Goal: Information Seeking & Learning: Learn about a topic

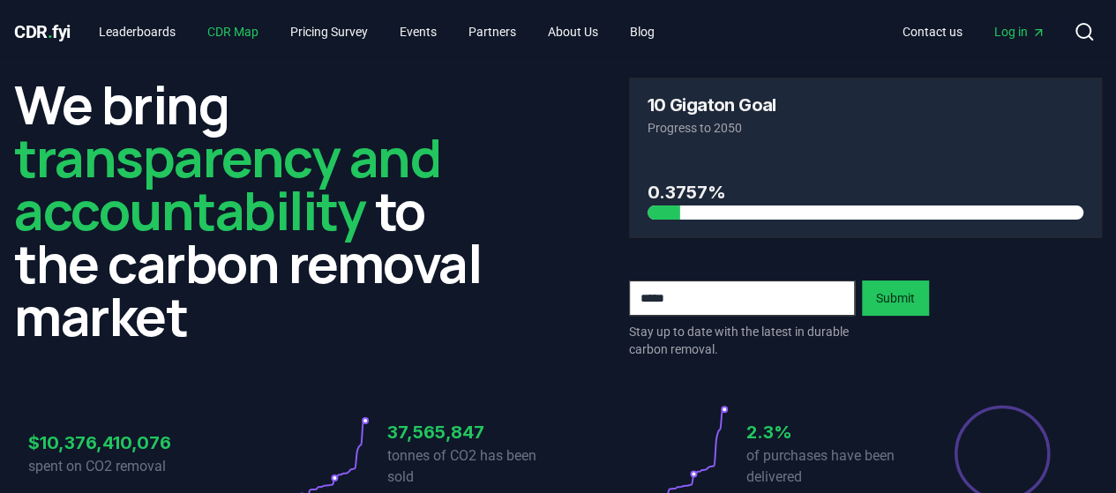
click at [252, 38] on link "CDR Map" at bounding box center [232, 32] width 79 height 32
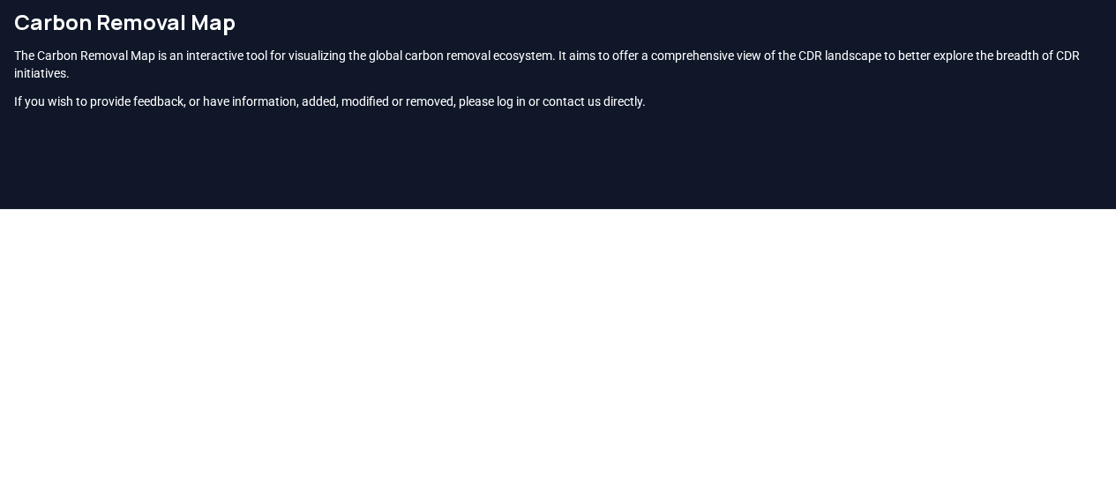
scroll to position [95, 0]
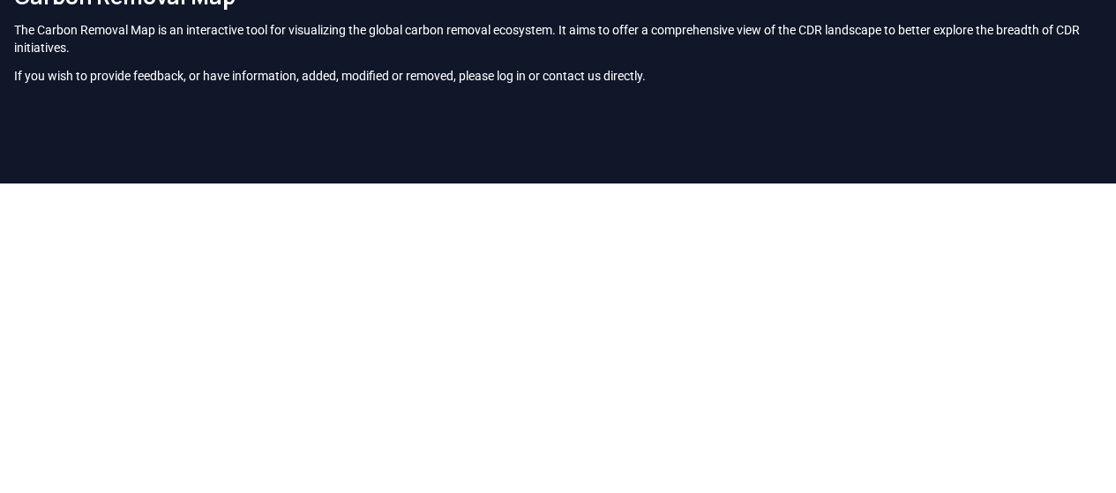
click at [649, 50] on p "The Carbon Removal Map is an interactive tool for visualizing the global carbon…" at bounding box center [558, 38] width 1088 height 35
click at [453, 97] on div "Carbon Removal Map The Carbon Removal Map is an interactive tool for visualizin…" at bounding box center [558, 40] width 1116 height 145
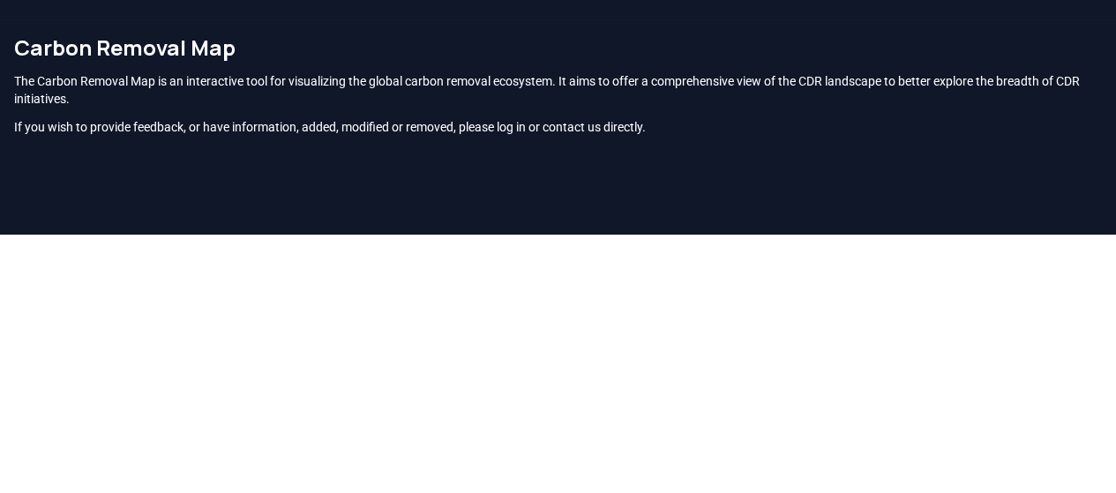
scroll to position [0, 0]
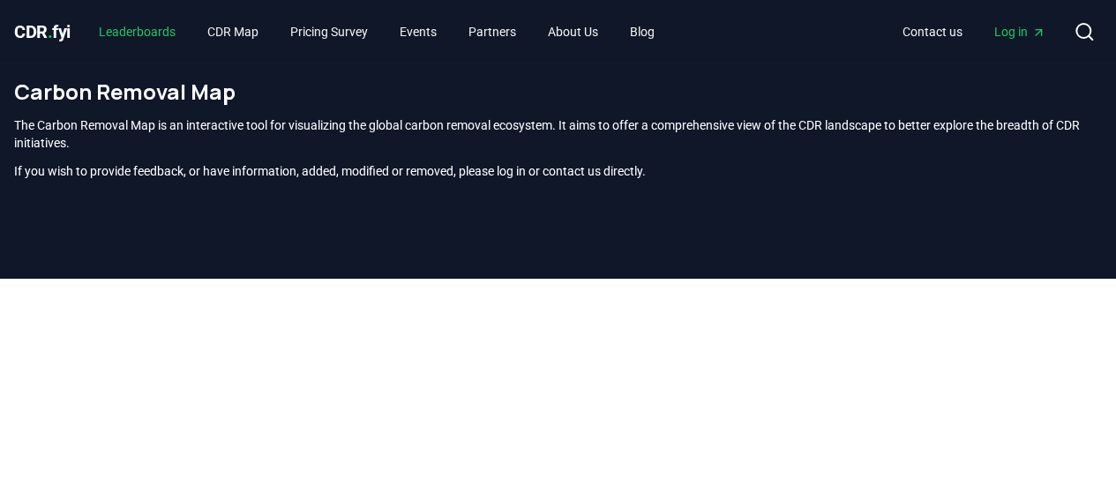
click at [129, 29] on link "Leaderboards" at bounding box center [137, 32] width 105 height 32
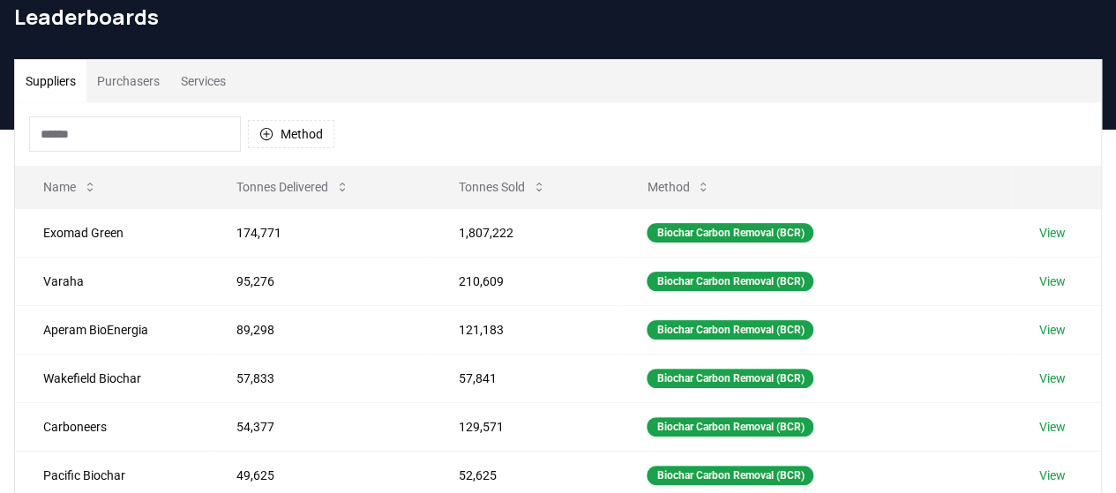
scroll to position [76, 0]
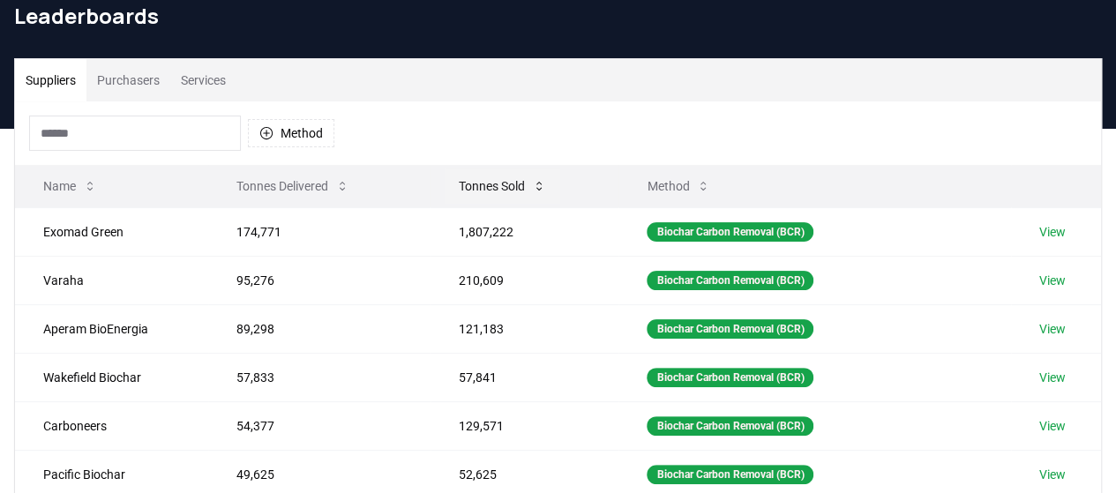
click at [528, 190] on button "Tonnes Sold" at bounding box center [503, 186] width 116 height 35
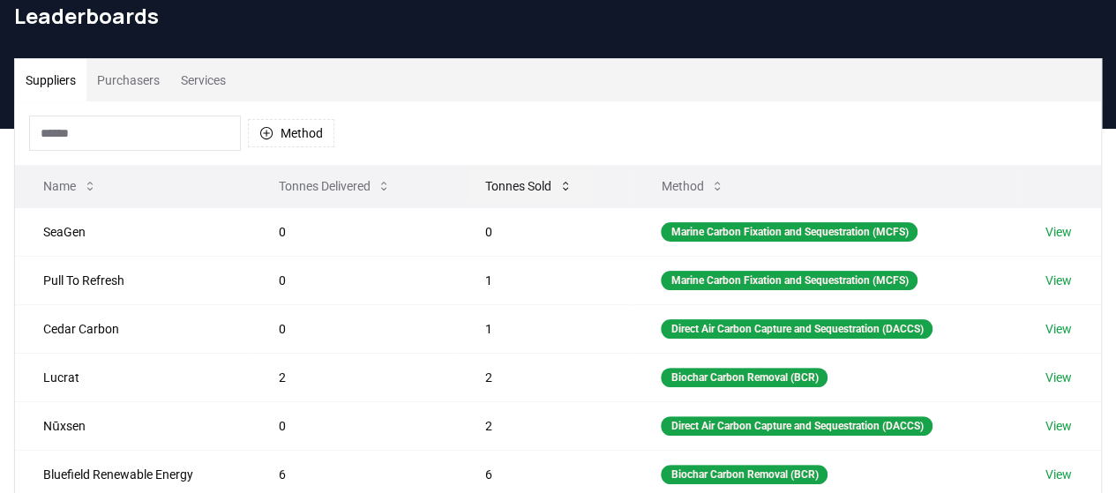
click at [528, 190] on button "Tonnes Sold" at bounding box center [529, 186] width 116 height 35
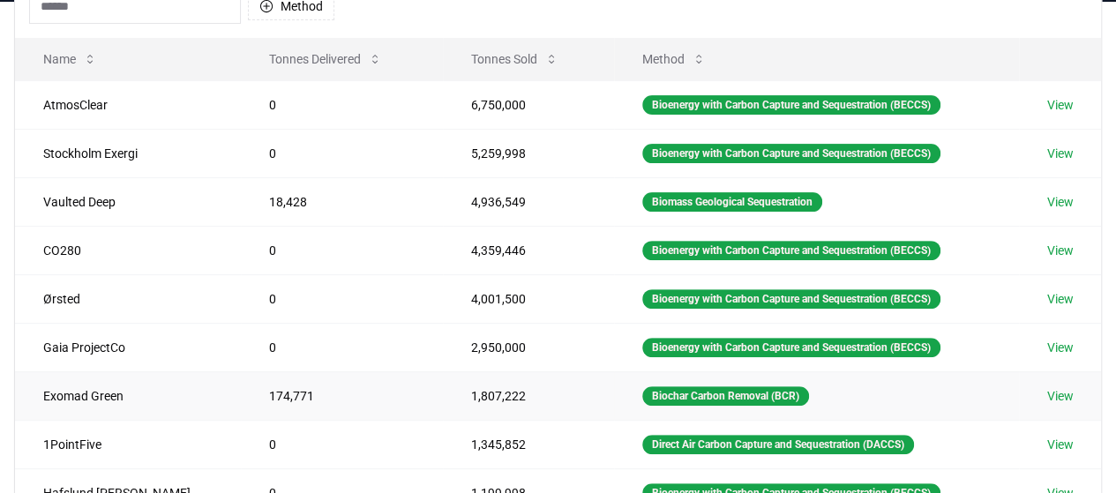
scroll to position [201, 0]
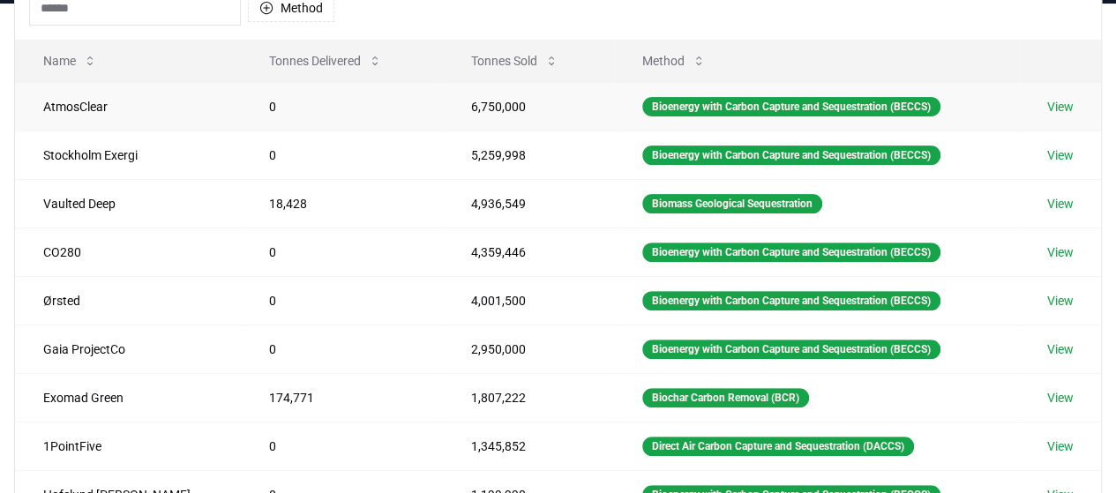
click at [1062, 109] on link "View" at bounding box center [1060, 107] width 26 height 18
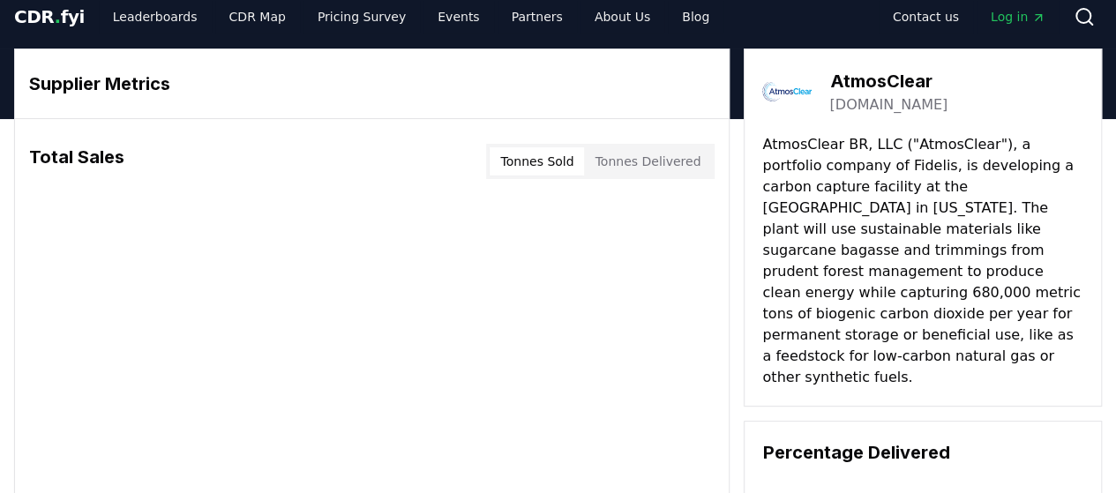
scroll to position [8, 0]
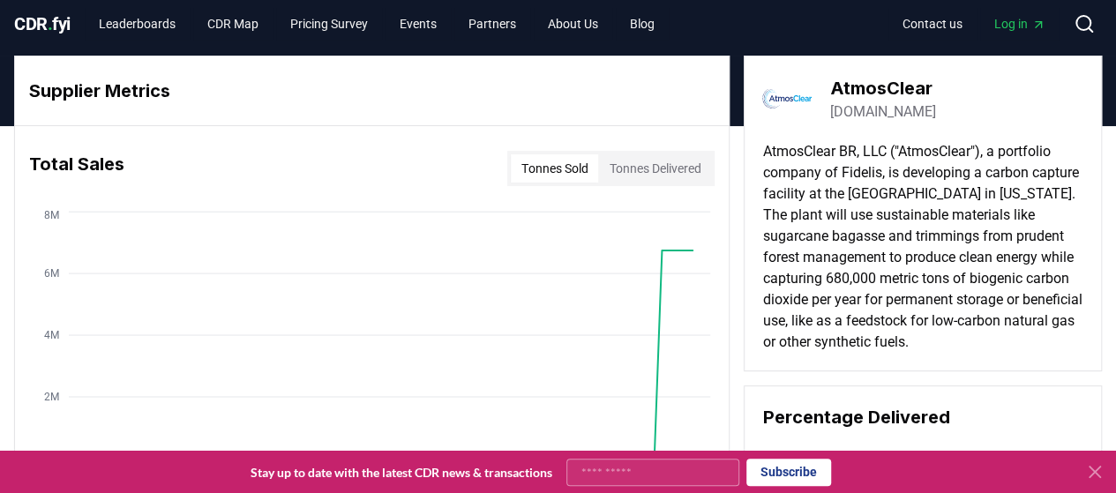
click at [554, 164] on button "Tonnes Sold" at bounding box center [554, 168] width 87 height 28
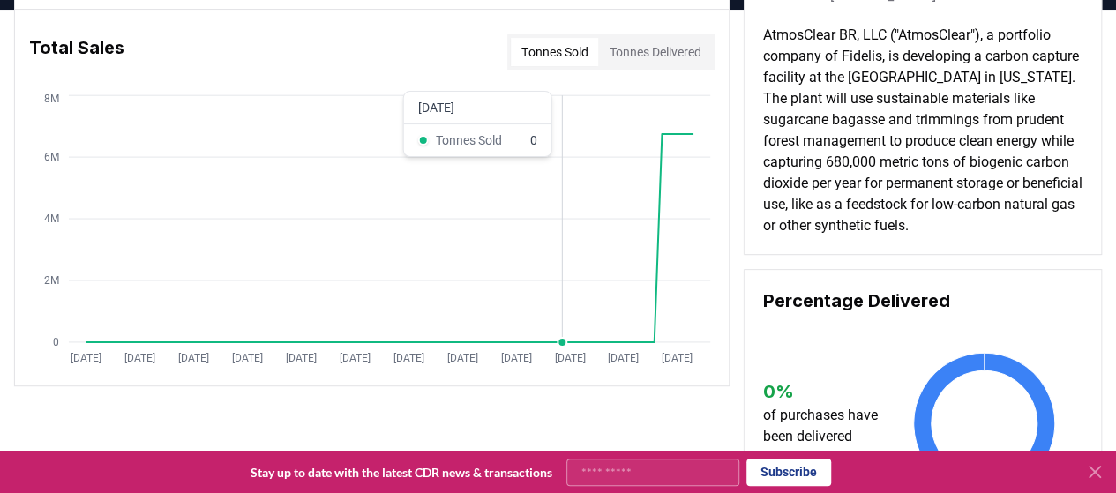
scroll to position [127, 0]
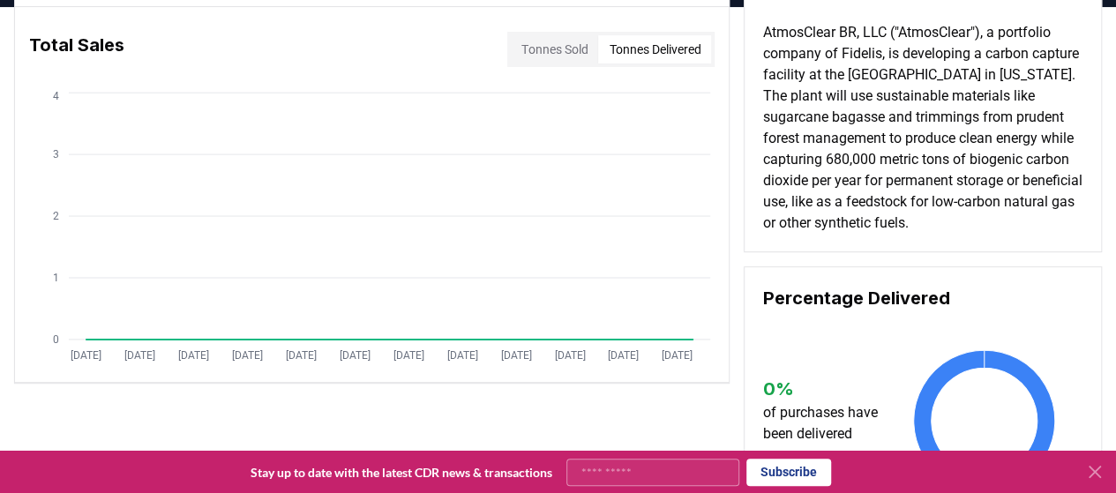
click at [630, 62] on button "Tonnes Delivered" at bounding box center [654, 49] width 113 height 28
click at [567, 52] on button "Tonnes Sold" at bounding box center [554, 49] width 87 height 28
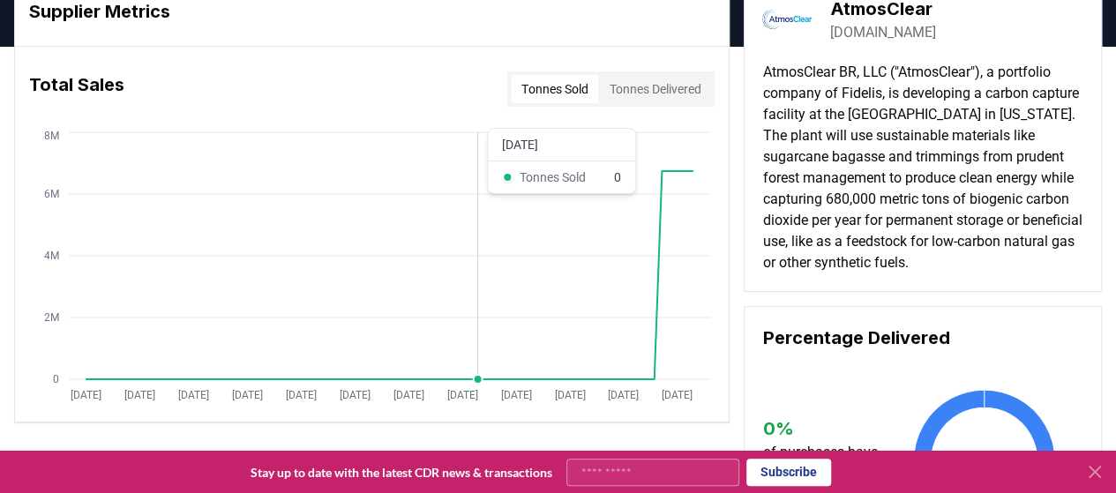
scroll to position [0, 0]
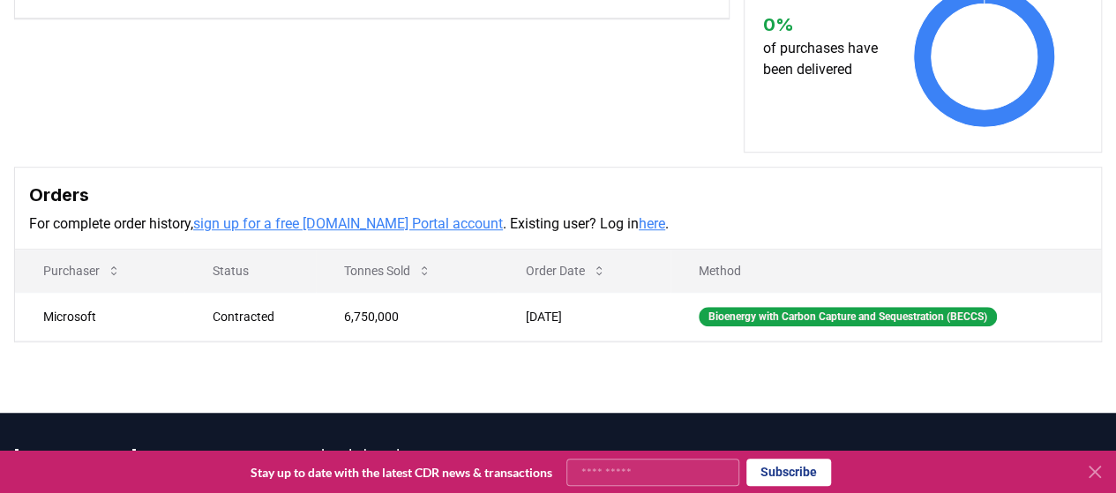
scroll to position [506, 0]
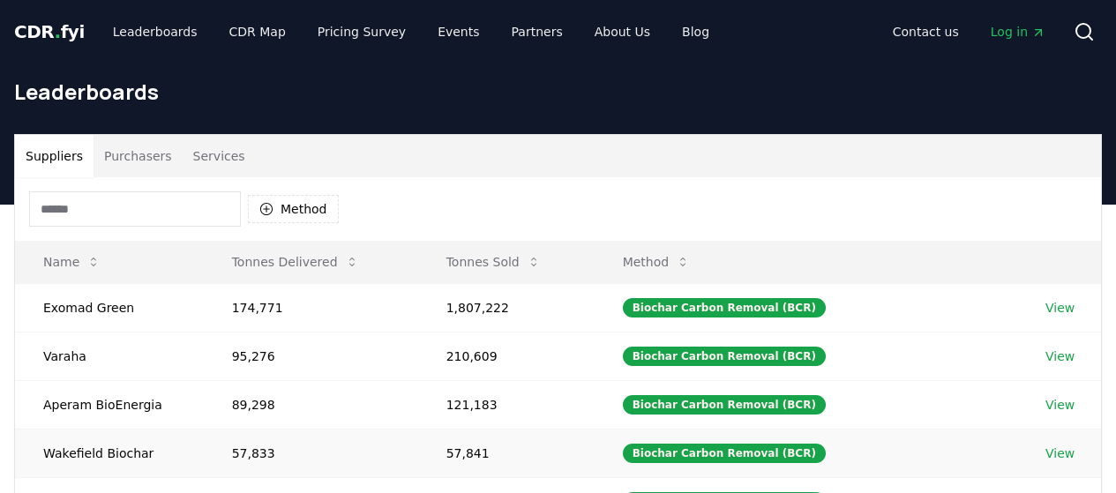
scroll to position [201, 0]
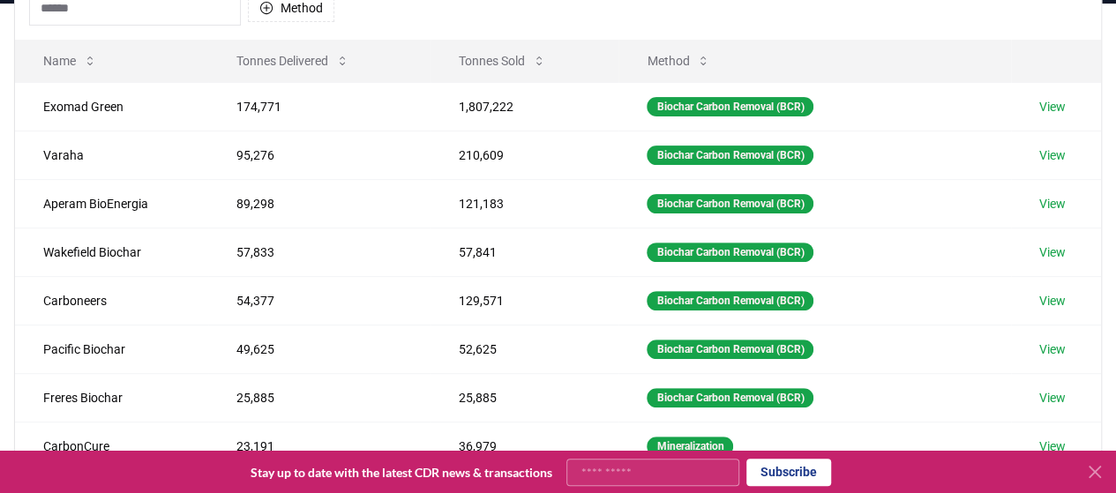
click at [498, 58] on button "Tonnes Sold" at bounding box center [503, 60] width 116 height 35
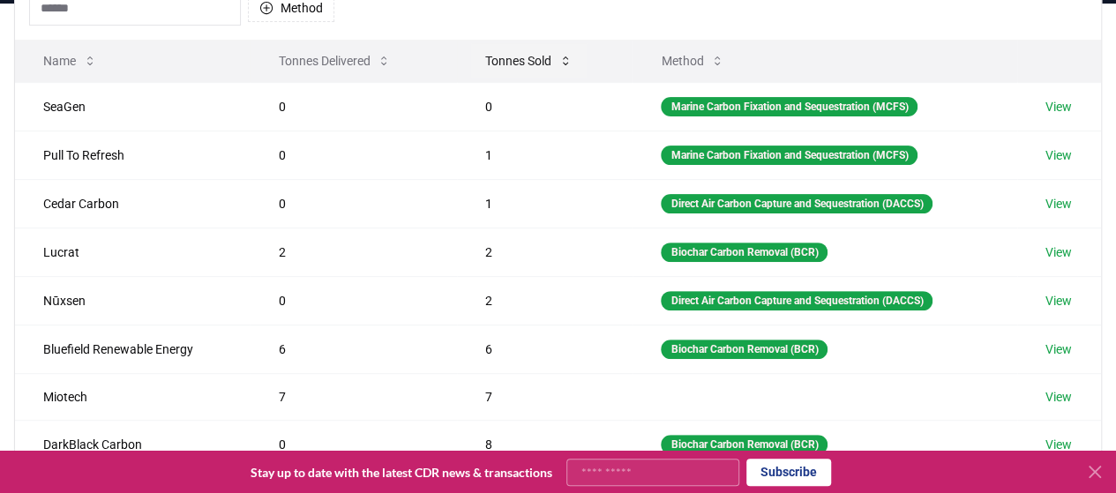
click at [502, 56] on button "Tonnes Sold" at bounding box center [529, 60] width 116 height 35
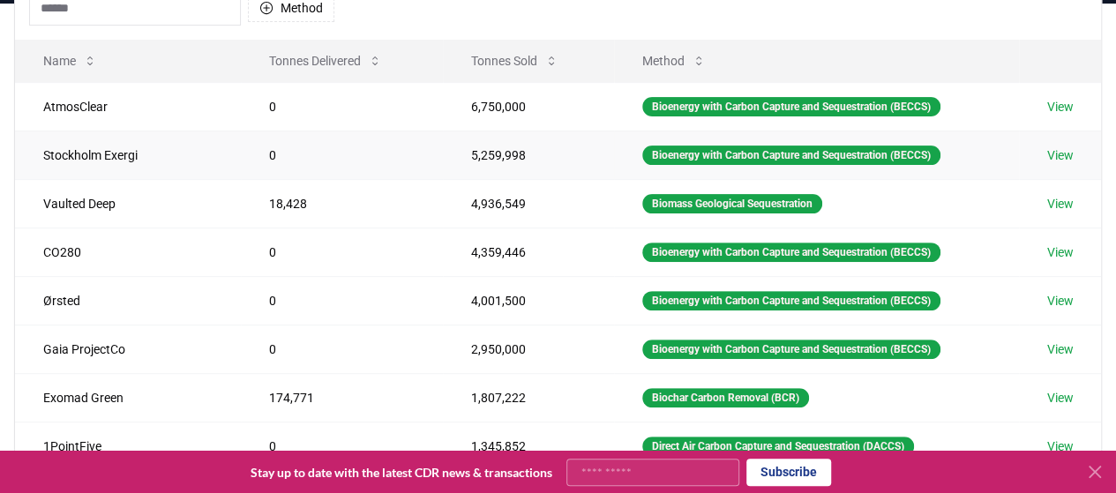
click at [1052, 161] on link "View" at bounding box center [1060, 155] width 26 height 18
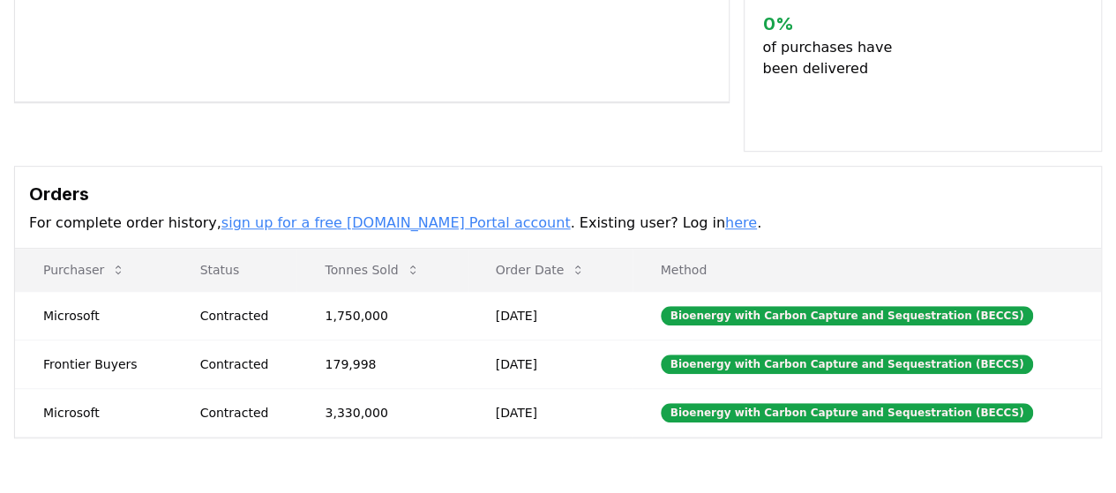
scroll to position [408, 0]
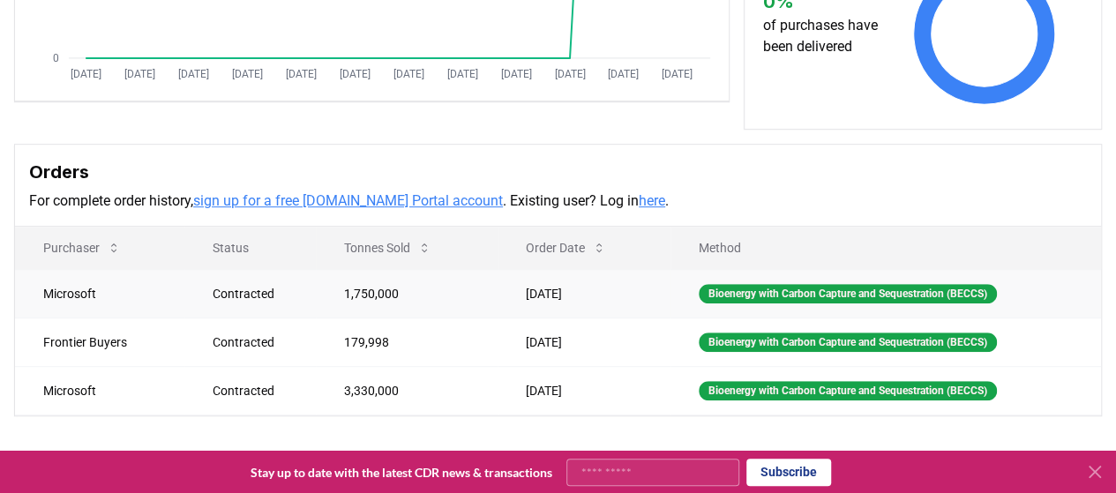
drag, startPoint x: 698, startPoint y: 229, endPoint x: 415, endPoint y: 296, distance: 291.0
click at [415, 296] on td "1,750,000" at bounding box center [407, 293] width 182 height 49
drag, startPoint x: 129, startPoint y: 335, endPoint x: 36, endPoint y: 336, distance: 92.6
click at [36, 336] on td "Frontier Buyers" at bounding box center [99, 342] width 169 height 49
copy td "Frontier Buyers"
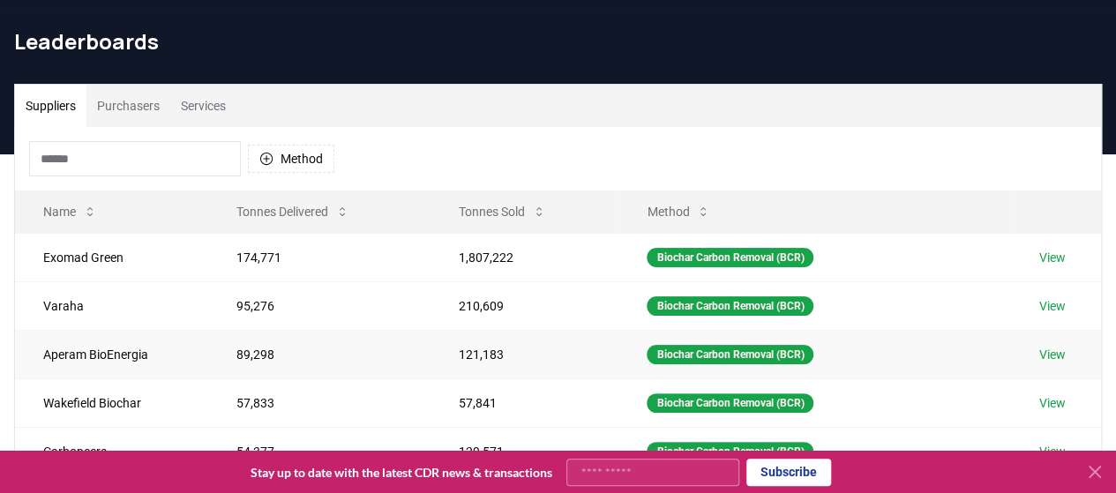
scroll to position [48, 0]
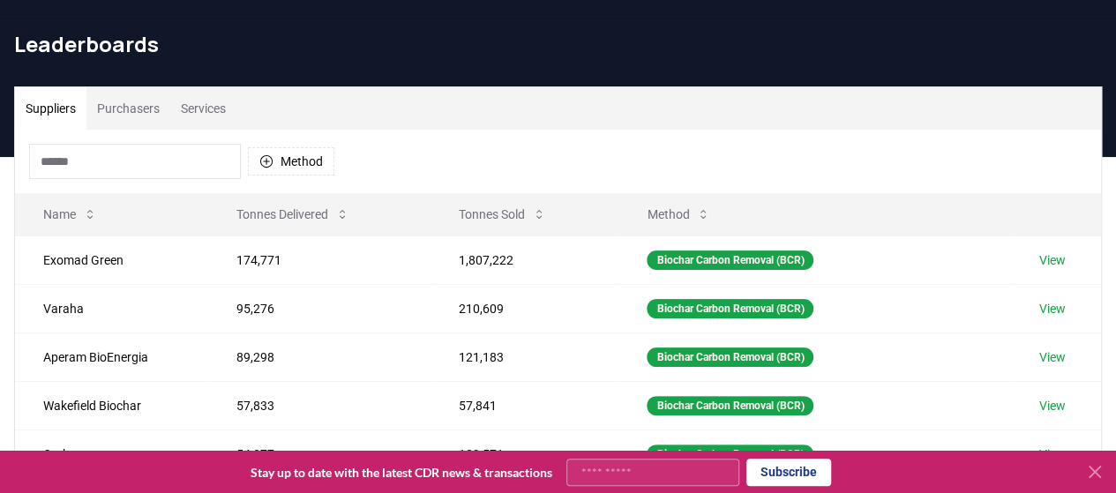
click at [151, 168] on input at bounding box center [135, 161] width 212 height 35
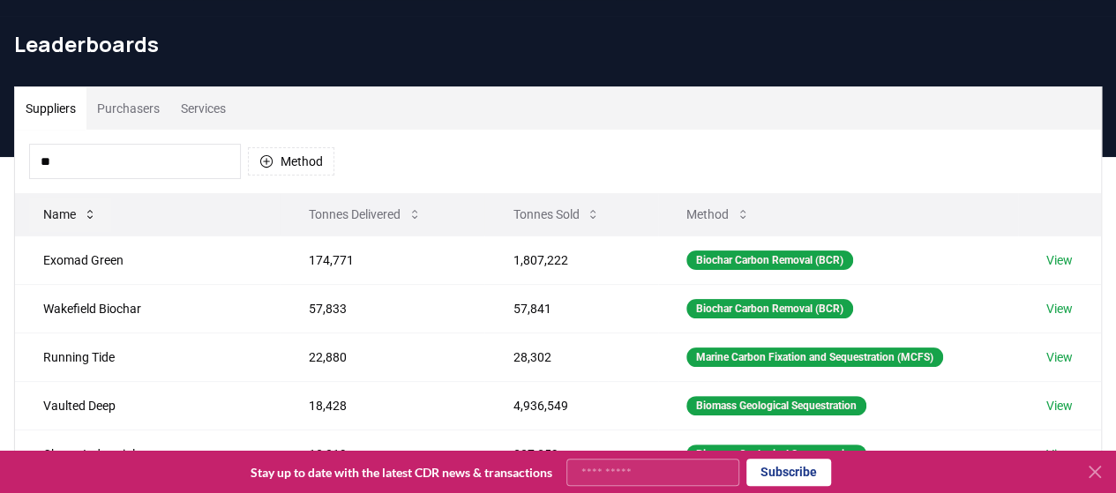
type input "*"
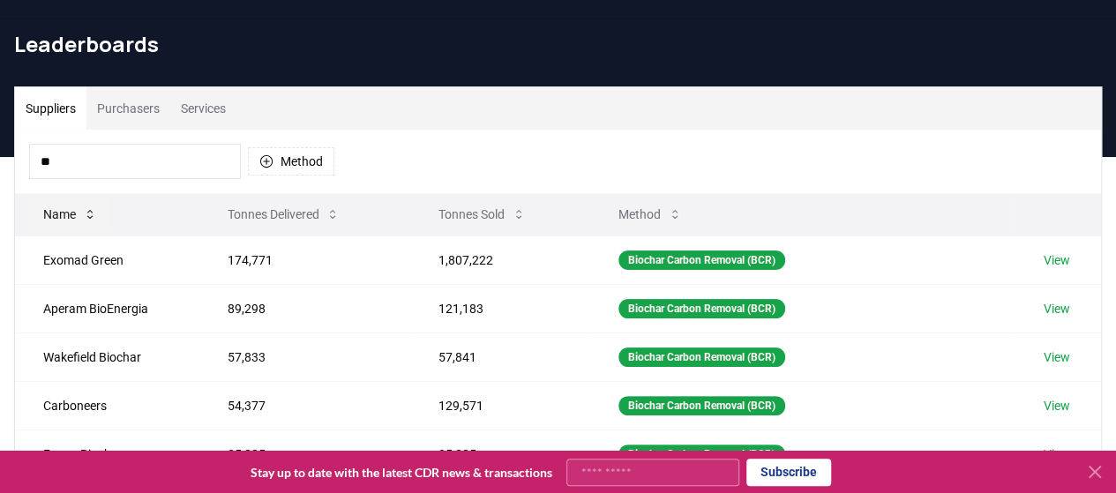
type input "*"
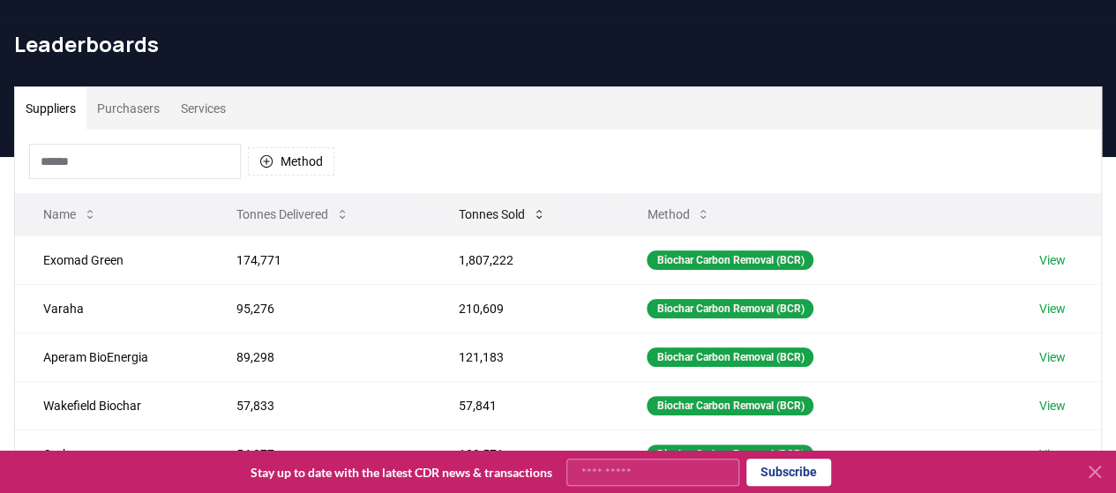
click at [480, 214] on button "Tonnes Sold" at bounding box center [503, 214] width 116 height 35
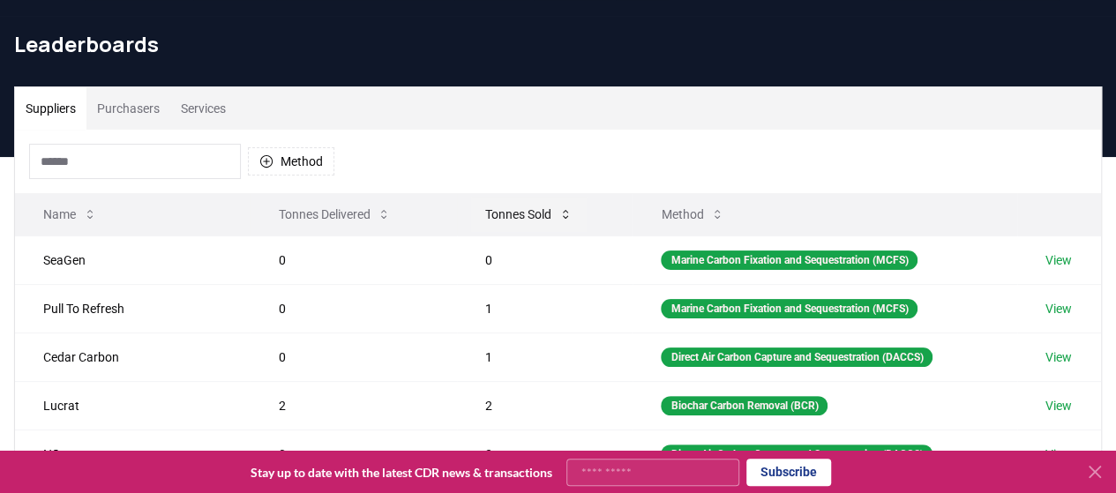
click at [480, 214] on button "Tonnes Sold" at bounding box center [529, 214] width 116 height 35
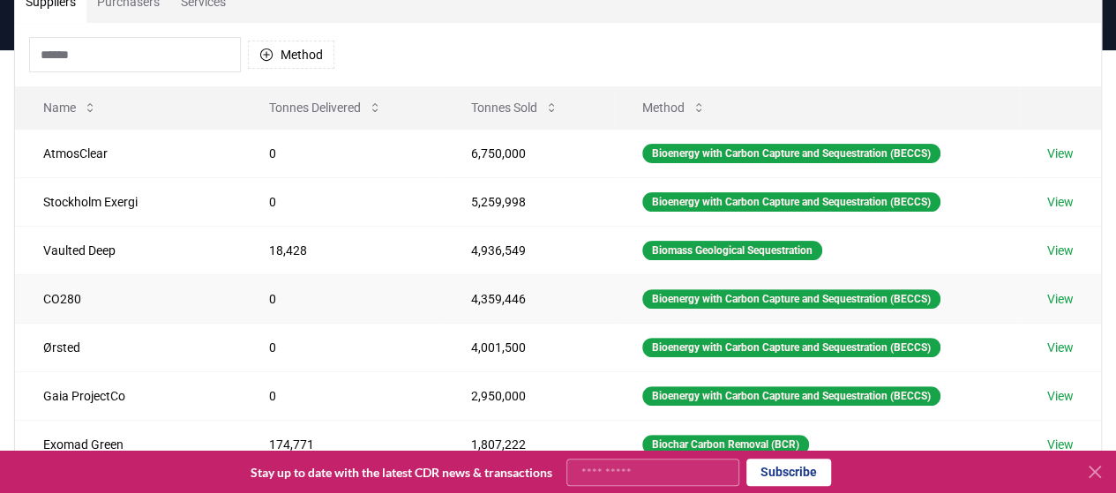
scroll to position [221, 0]
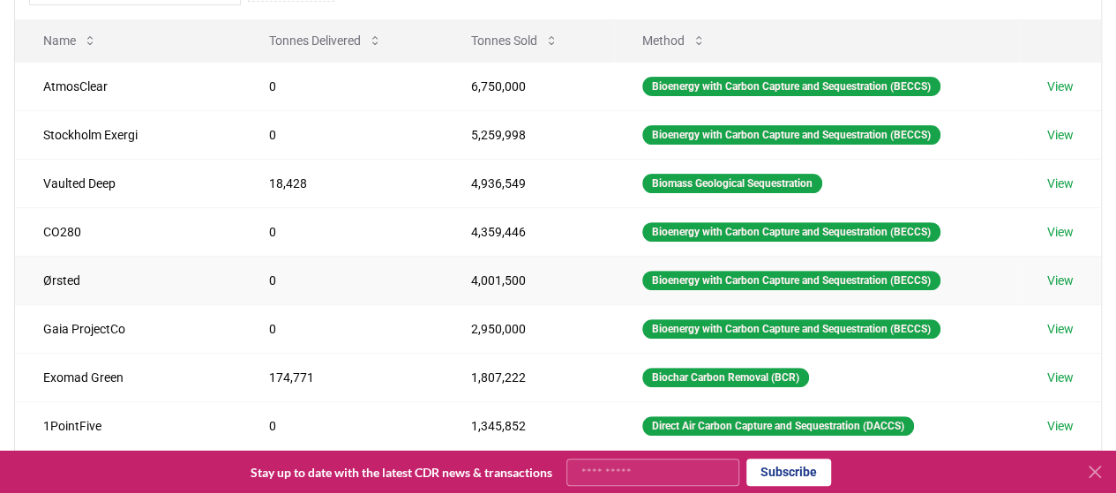
click at [1057, 272] on link "View" at bounding box center [1060, 281] width 26 height 18
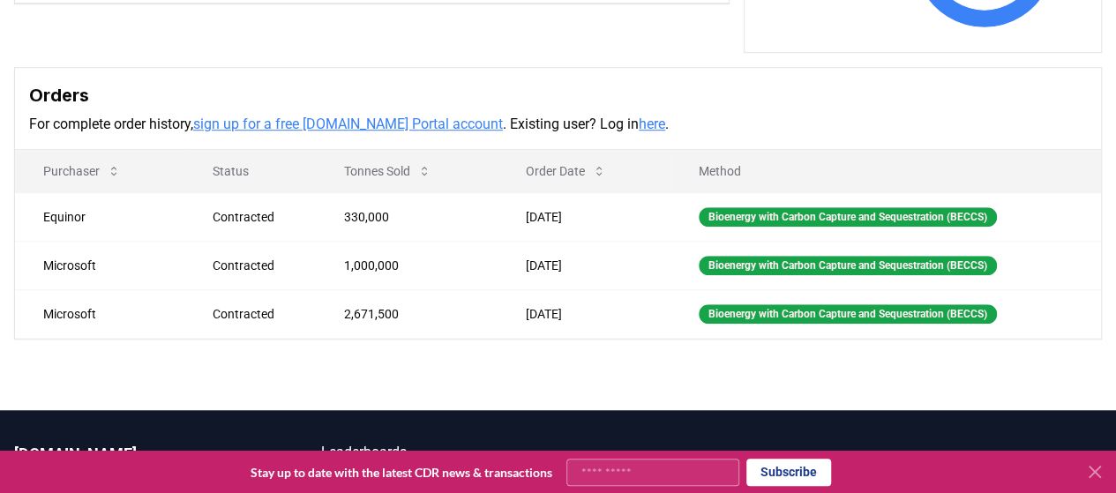
scroll to position [507, 0]
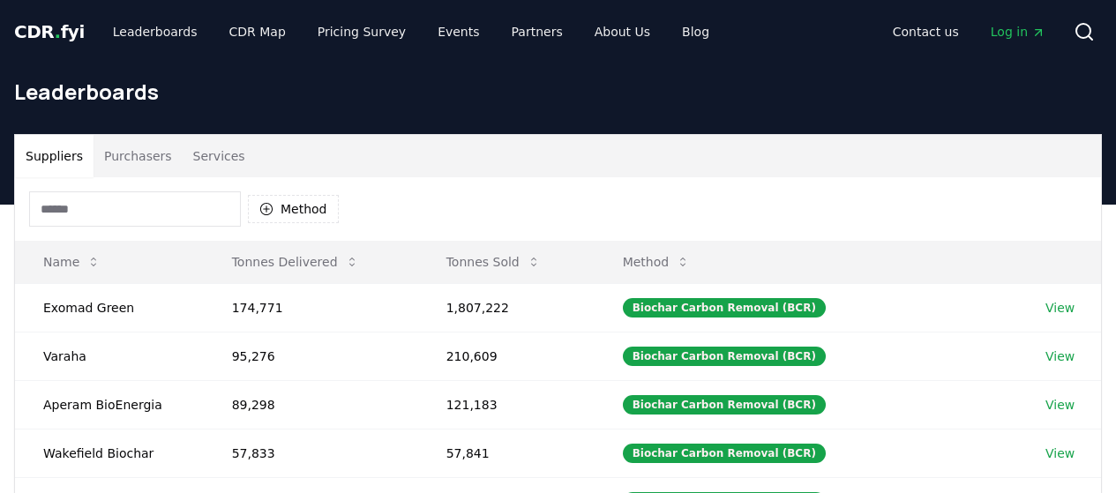
scroll to position [221, 0]
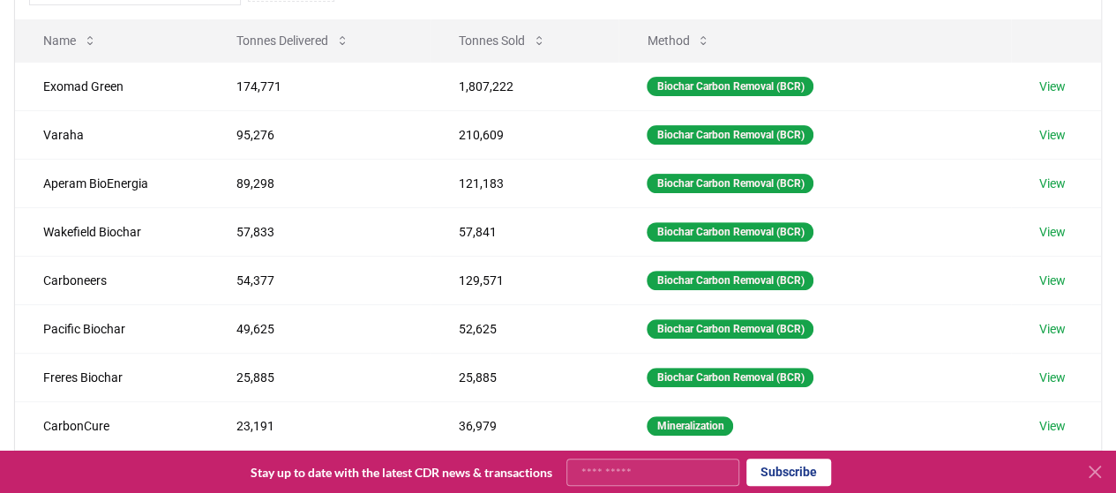
click at [1106, 471] on button at bounding box center [1095, 472] width 28 height 28
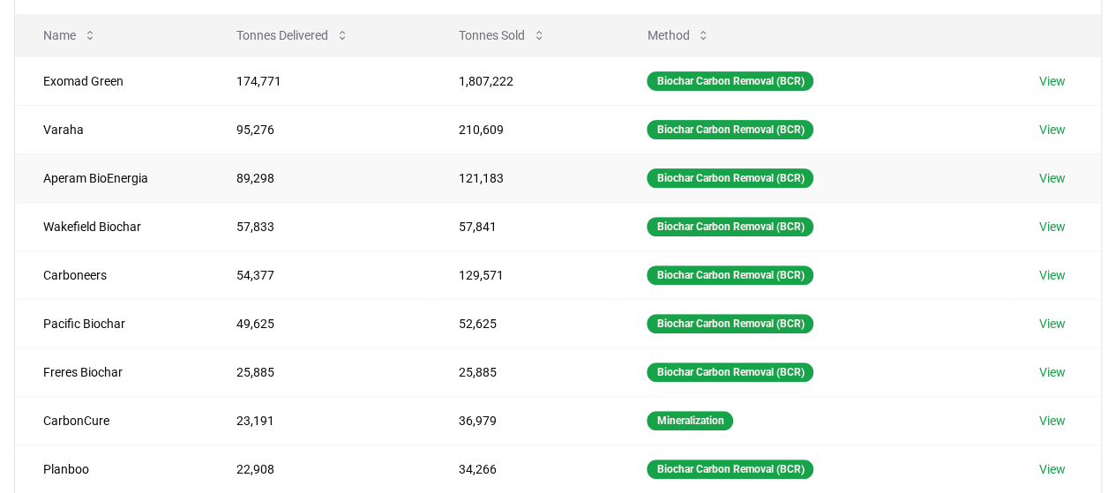
scroll to position [229, 0]
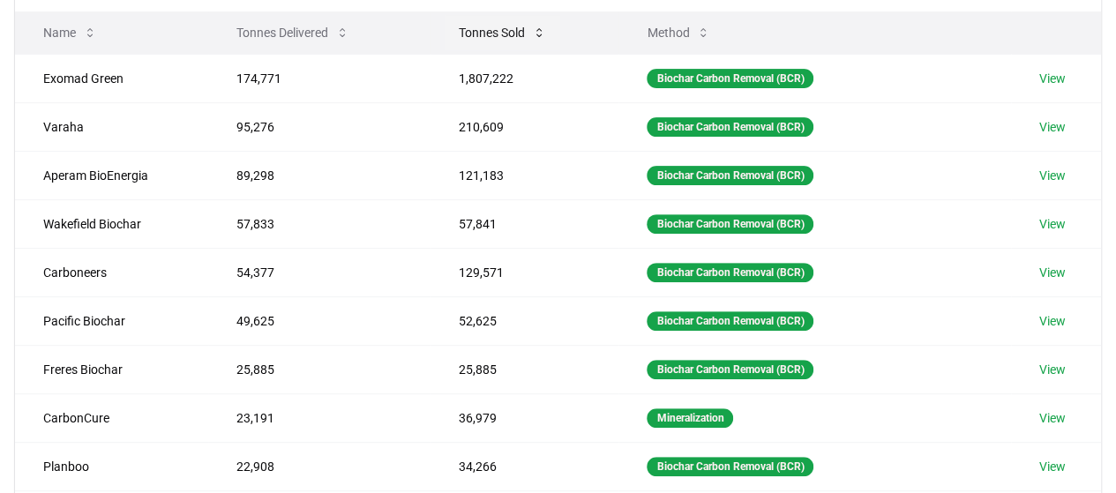
click at [488, 24] on button "Tonnes Sold" at bounding box center [503, 32] width 116 height 35
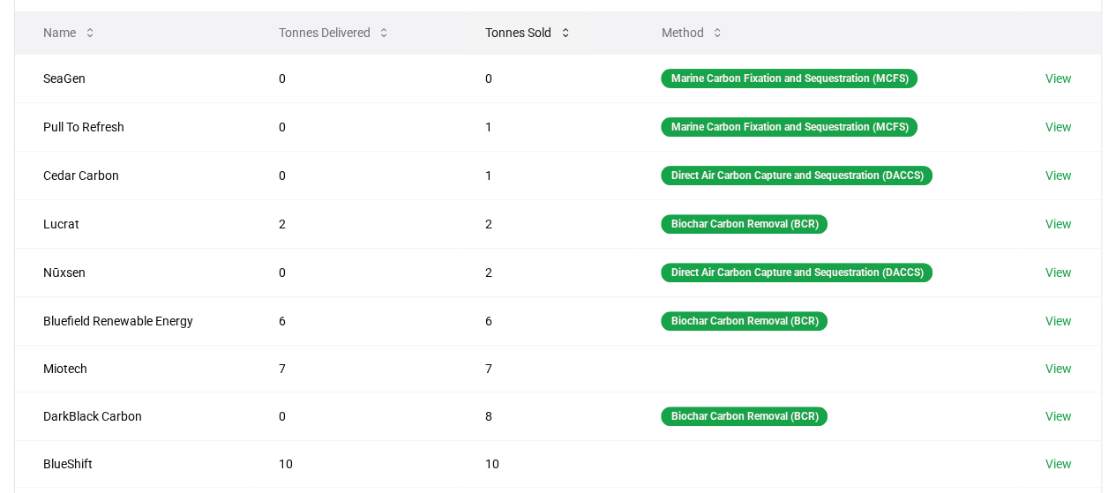
click at [488, 24] on button "Tonnes Sold" at bounding box center [529, 32] width 116 height 35
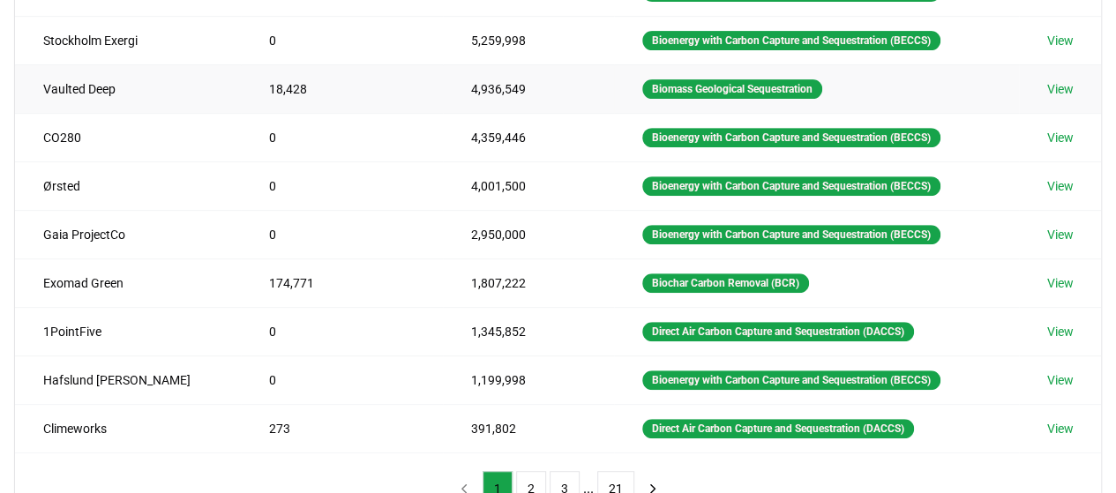
scroll to position [318, 0]
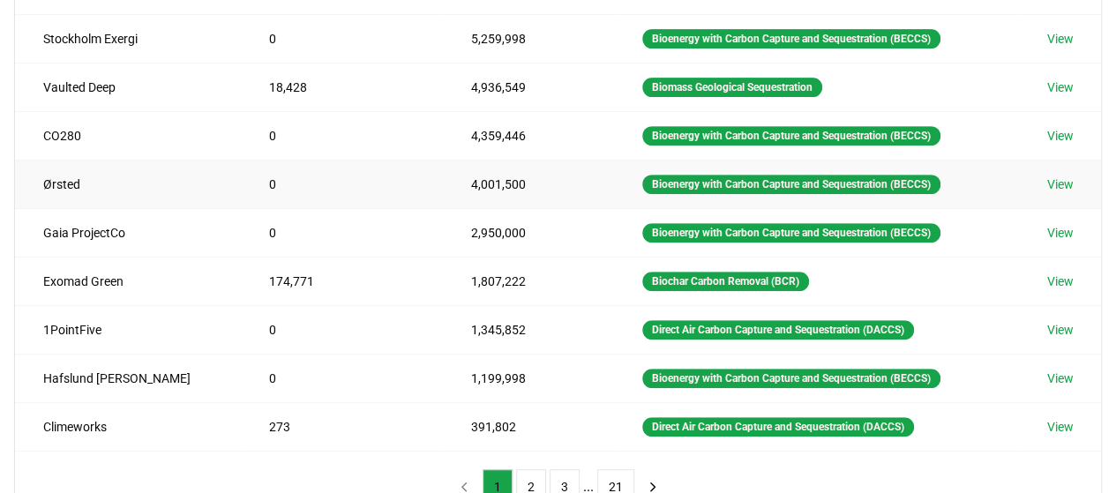
click at [1062, 183] on link "View" at bounding box center [1060, 185] width 26 height 18
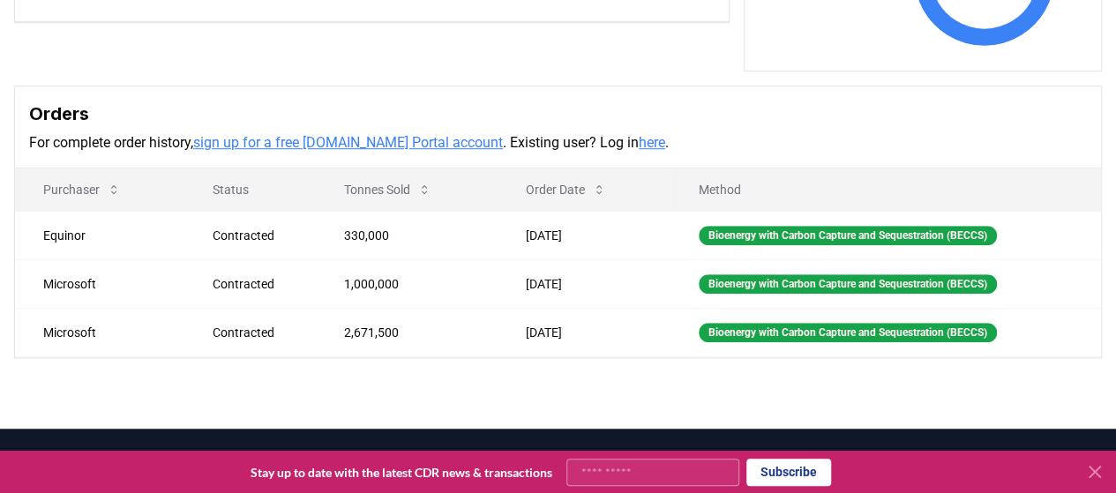
scroll to position [491, 0]
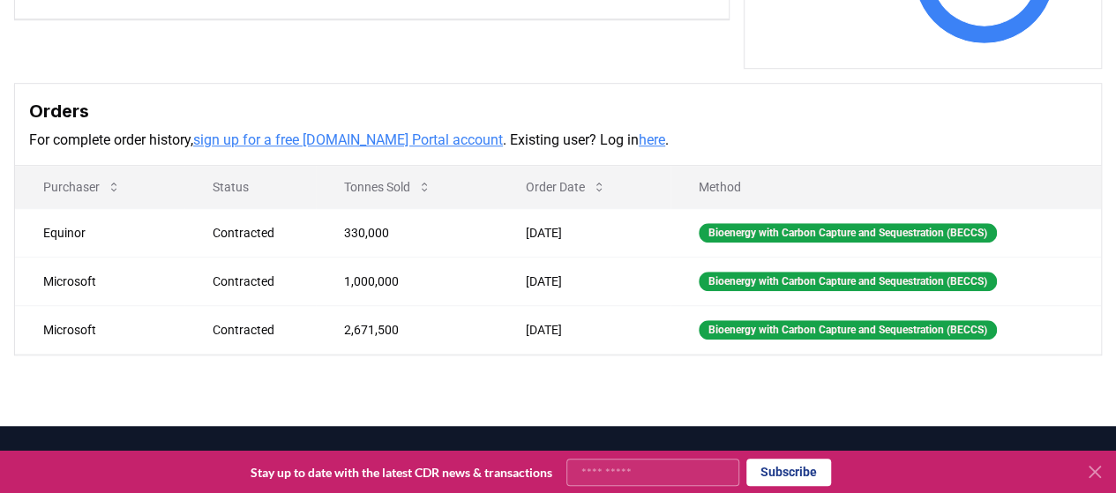
click at [639, 133] on link "here" at bounding box center [652, 139] width 26 height 17
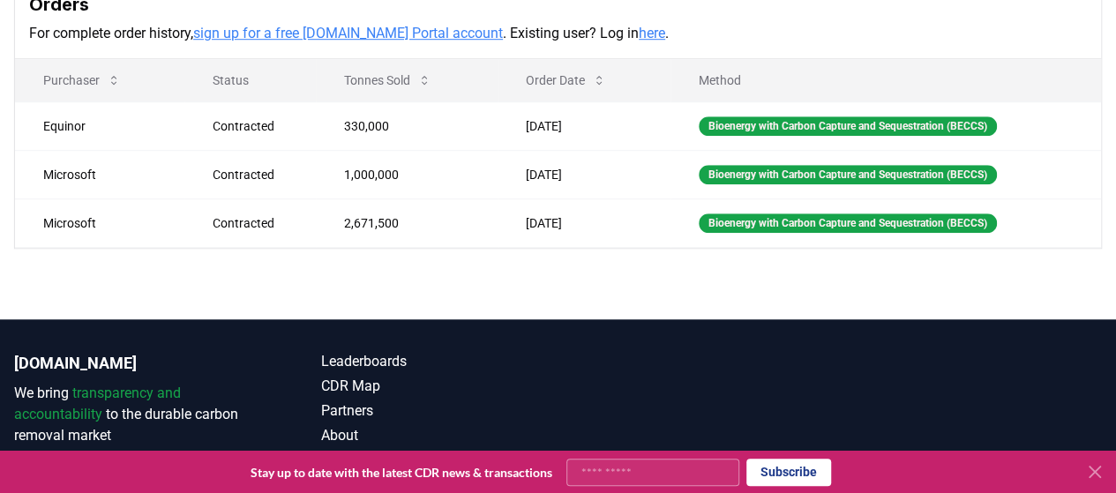
scroll to position [596, 0]
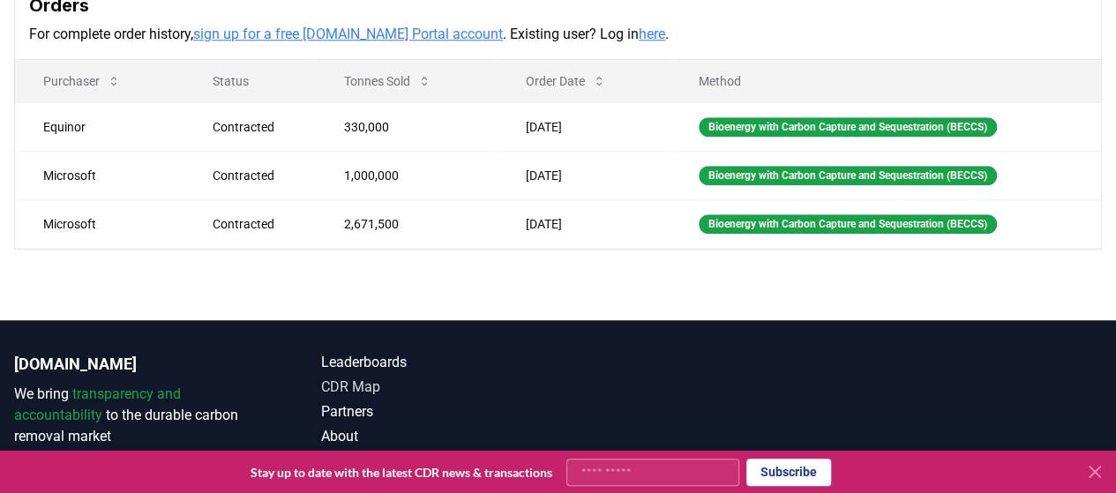
click at [350, 387] on link "CDR Map" at bounding box center [439, 387] width 236 height 21
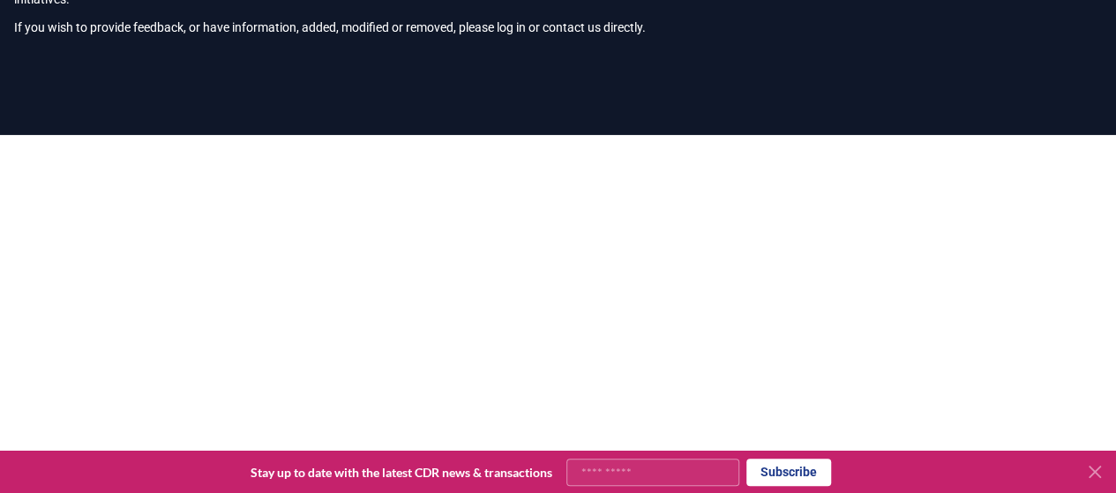
scroll to position [229, 0]
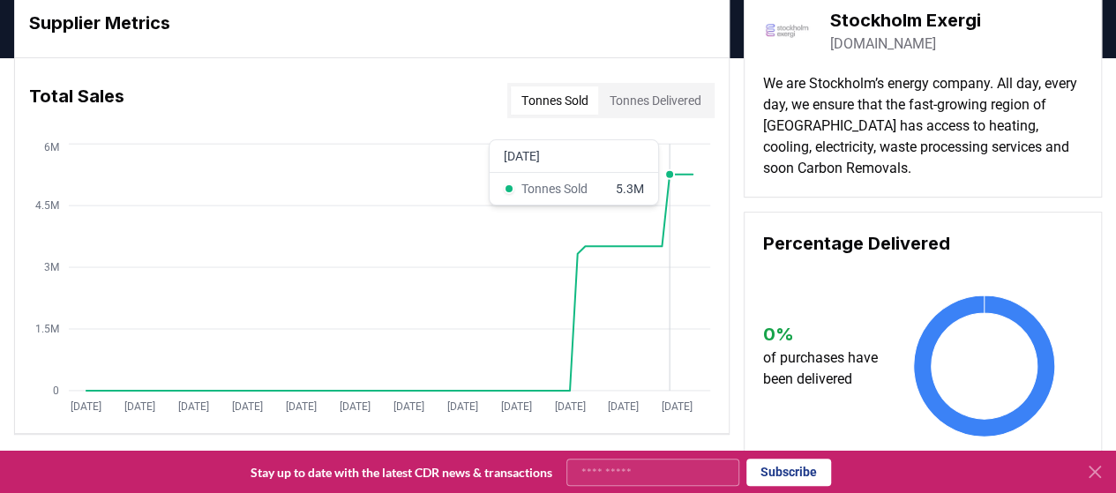
scroll to position [75, 0]
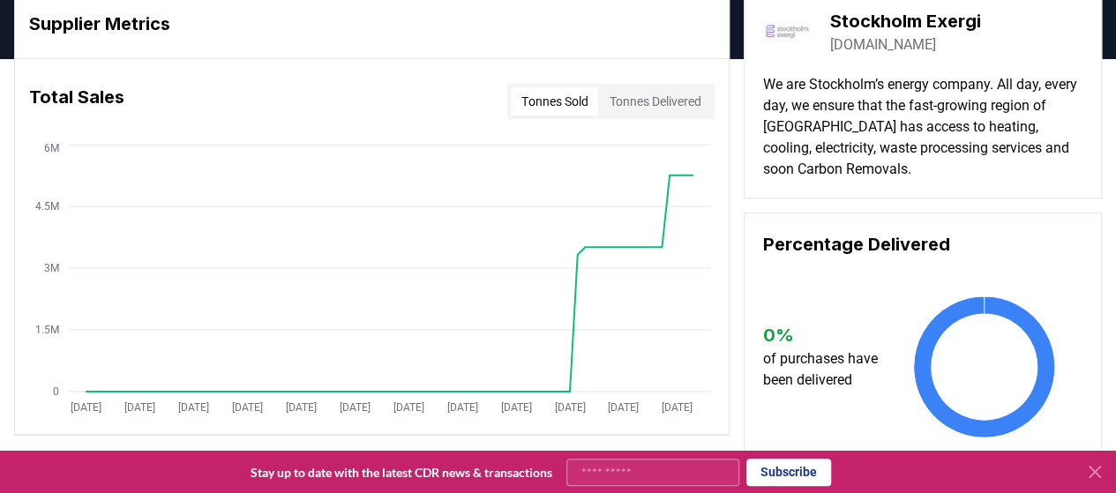
click at [639, 103] on button "Tonnes Delivered" at bounding box center [654, 101] width 113 height 28
click at [530, 109] on button "Tonnes Sold" at bounding box center [554, 101] width 87 height 28
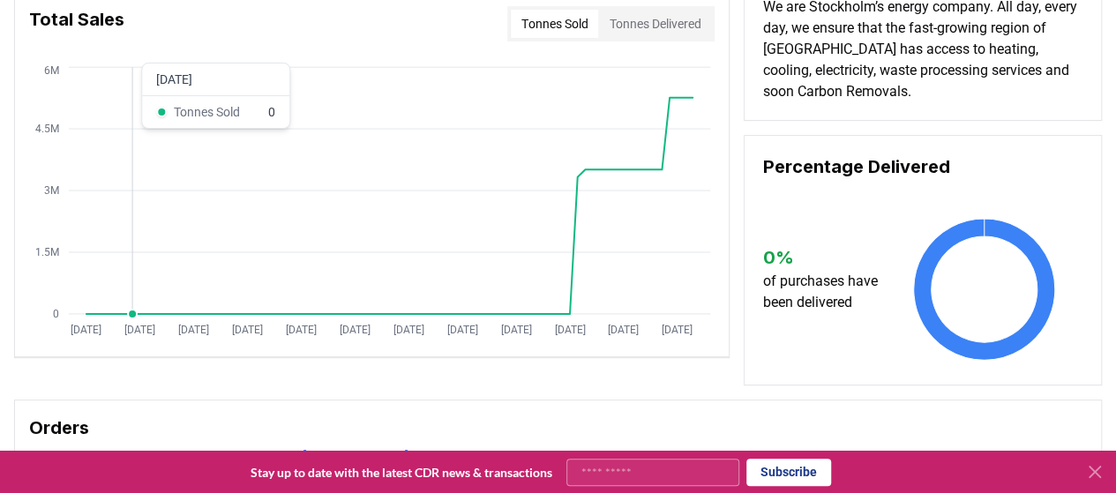
scroll to position [155, 0]
